Goal: Check status: Check status

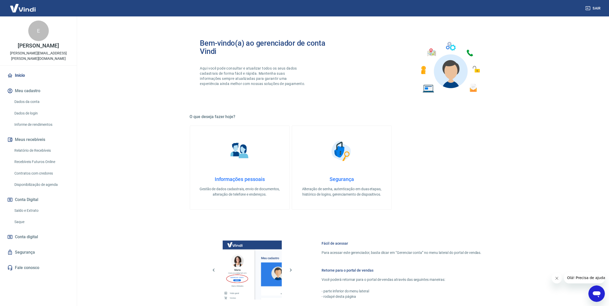
click at [39, 145] on link "Relatório de Recebíveis" at bounding box center [41, 150] width 58 height 11
click at [38, 205] on link "Saldo e Extrato" at bounding box center [41, 210] width 58 height 11
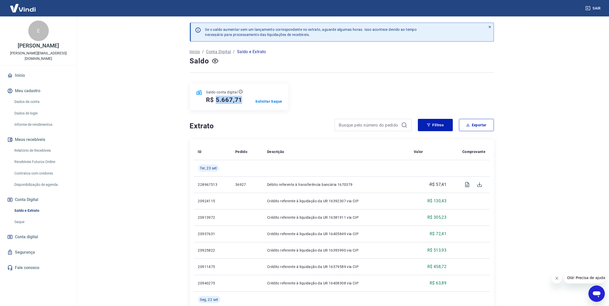
drag, startPoint x: 216, startPoint y: 100, endPoint x: 246, endPoint y: 101, distance: 30.0
click at [246, 101] on div "Saldo conta digital R$ 5.667,71 Solicitar Saque" at bounding box center [239, 96] width 99 height 27
copy h5 "5.667,71"
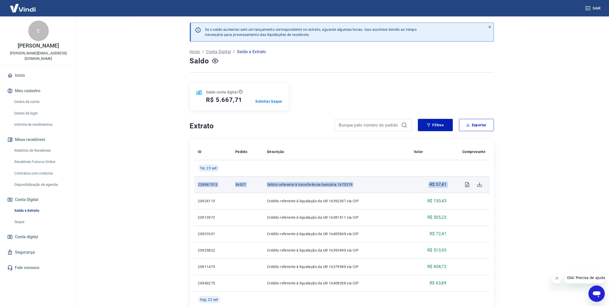
drag, startPoint x: 453, startPoint y: 187, endPoint x: 195, endPoint y: 187, distance: 257.6
click at [195, 187] on tr "228967513 36927 Débito referente à transferência bancária 1670379 -R$ 57,41" at bounding box center [342, 184] width 296 height 16
copy tr "228967513 36927 Débito referente à transferência bancária 1670379 -R$ 57,41"
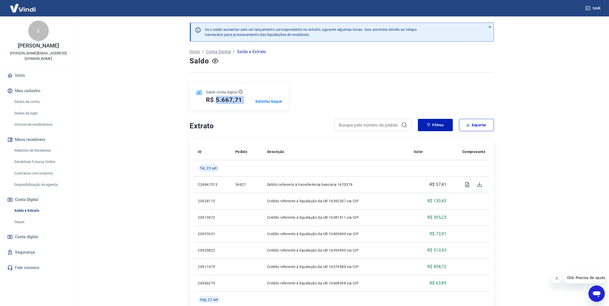
drag, startPoint x: 216, startPoint y: 97, endPoint x: 251, endPoint y: 98, distance: 34.9
click at [251, 98] on div "Saldo conta digital R$ 5.667,71 Solicitar Saque" at bounding box center [239, 96] width 99 height 27
copy h5 "5.667,71"
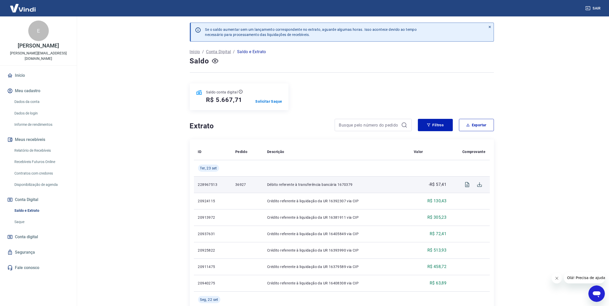
click at [239, 185] on p "36927" at bounding box center [247, 184] width 24 height 5
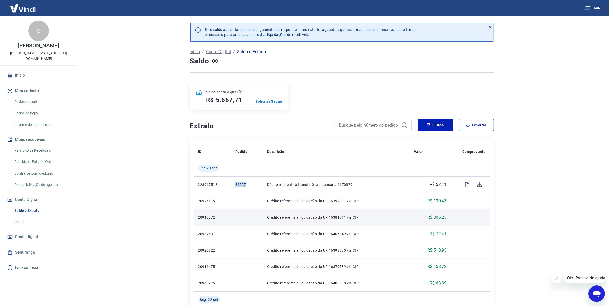
copy p "36927"
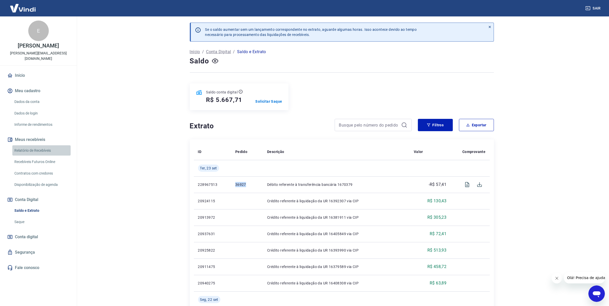
click at [40, 146] on link "Relatório de Recebíveis" at bounding box center [41, 150] width 58 height 11
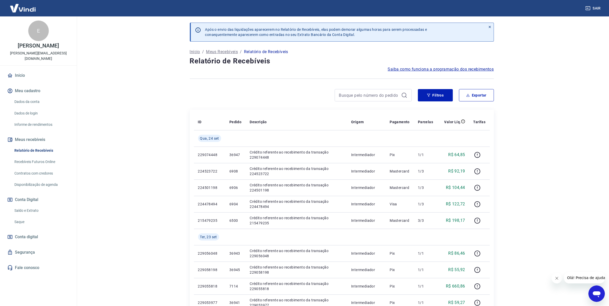
click at [321, 51] on div "Início / Meus Recebíveis / Relatório de Recebíveis" at bounding box center [342, 52] width 304 height 8
click at [378, 93] on input at bounding box center [369, 95] width 60 height 8
drag, startPoint x: 378, startPoint y: 93, endPoint x: 370, endPoint y: 96, distance: 8.2
click at [378, 93] on input "36927" at bounding box center [369, 95] width 60 height 8
click at [372, 93] on input "36927" at bounding box center [369, 95] width 60 height 8
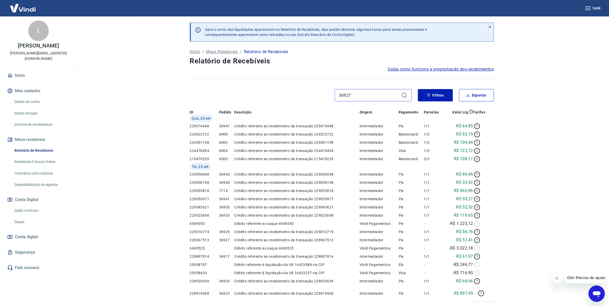
type input "36927"
click at [406, 95] on icon at bounding box center [404, 95] width 6 height 6
